Goal: Transaction & Acquisition: Purchase product/service

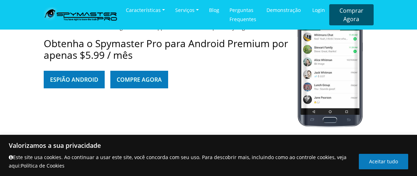
scroll to position [504, 0]
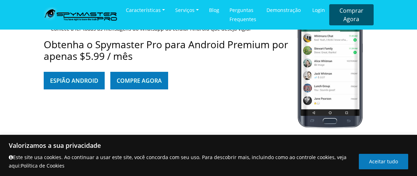
click at [44, 90] on link "Espião Android" at bounding box center [74, 81] width 61 height 18
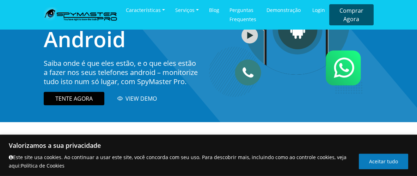
scroll to position [108, 0]
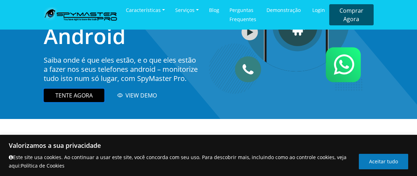
click at [44, 96] on link "TENTE AGORA" at bounding box center [74, 95] width 61 height 13
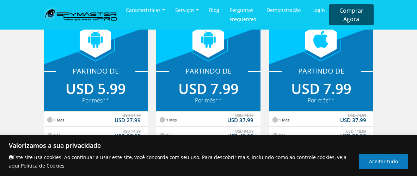
scroll to position [180, 0]
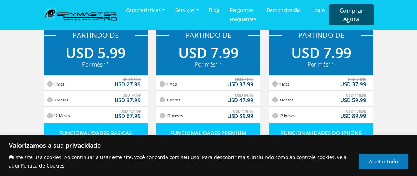
click at [163, 94] on label "3 Meses USD 94.99 USD 47.99" at bounding box center [208, 100] width 90 height 16
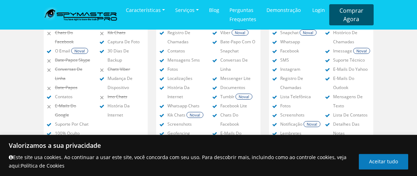
scroll to position [324, 0]
